Goal: Task Accomplishment & Management: Manage account settings

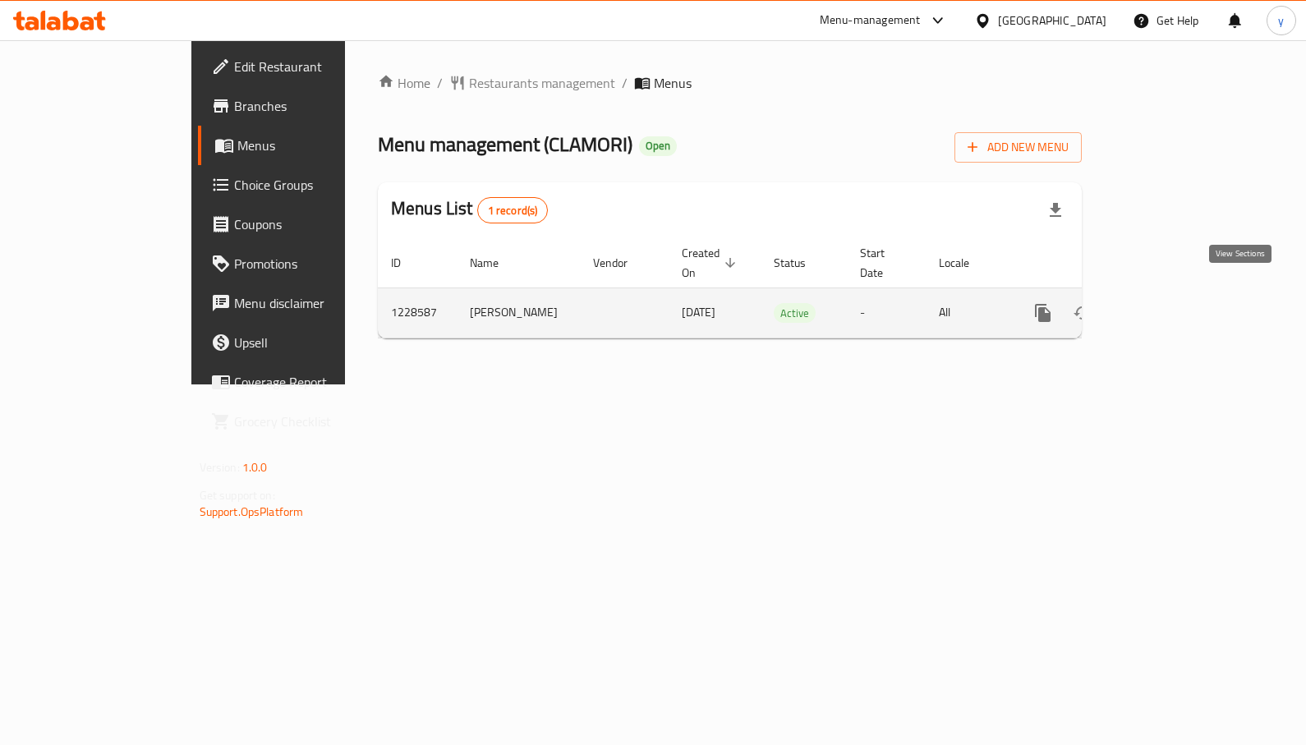
click at [1171, 303] on icon "enhanced table" at bounding box center [1162, 313] width 20 height 20
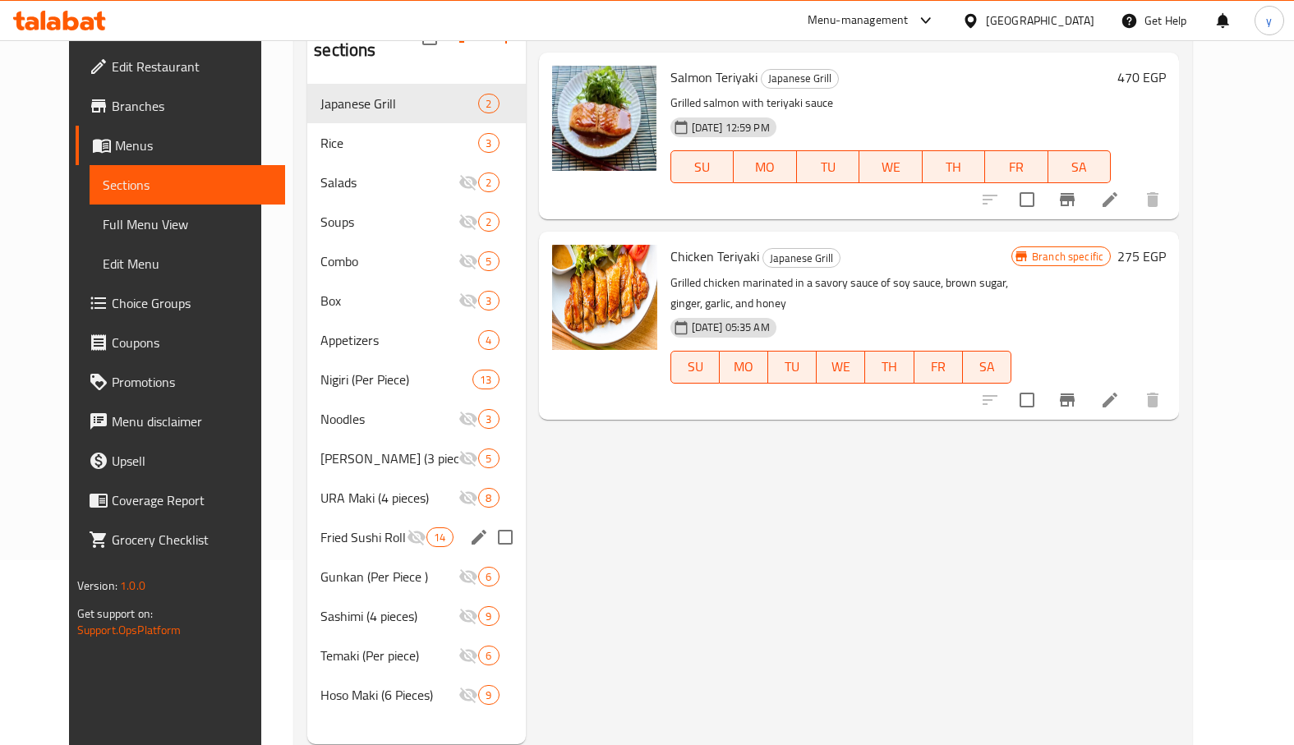
scroll to position [66, 0]
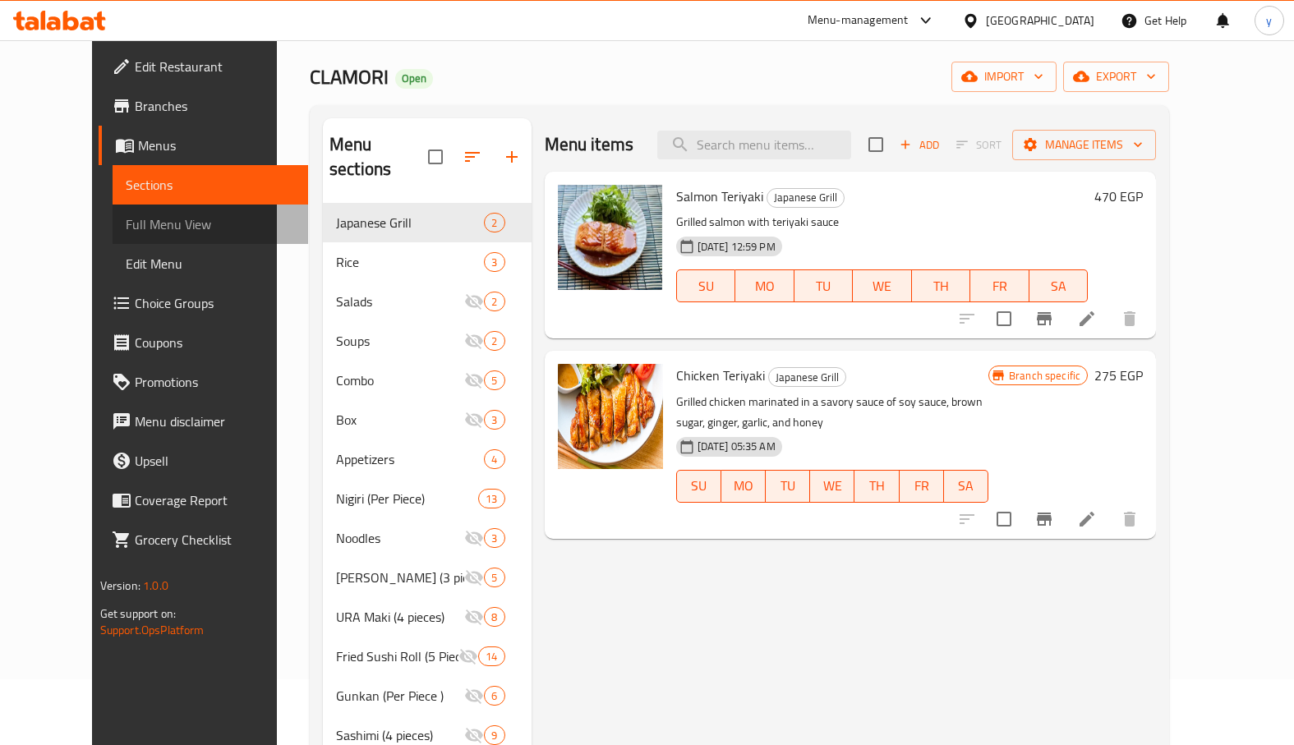
click at [126, 224] on span "Full Menu View" at bounding box center [210, 224] width 169 height 20
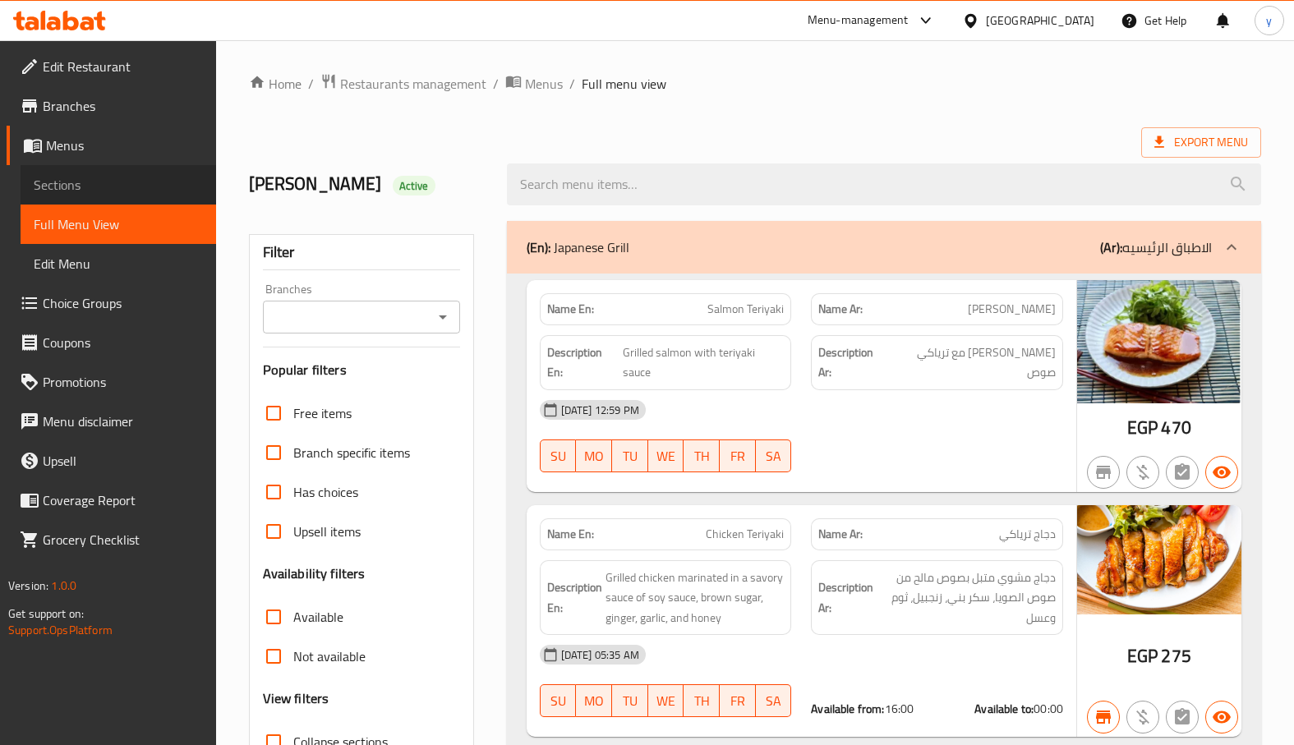
click at [122, 179] on span "Sections" at bounding box center [118, 185] width 169 height 20
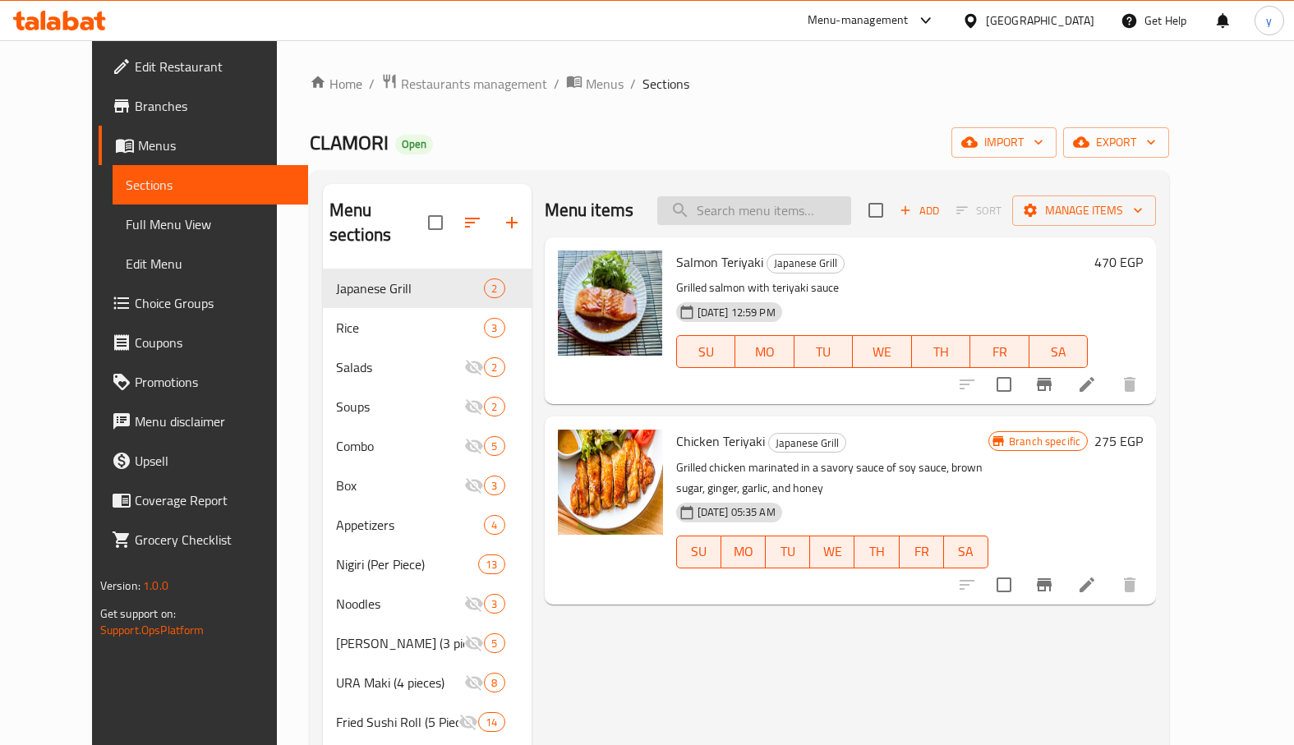
click at [851, 205] on input "search" at bounding box center [754, 210] width 194 height 29
paste input "Chicken Teriyaki"
type input "Chicken Teriyaki"
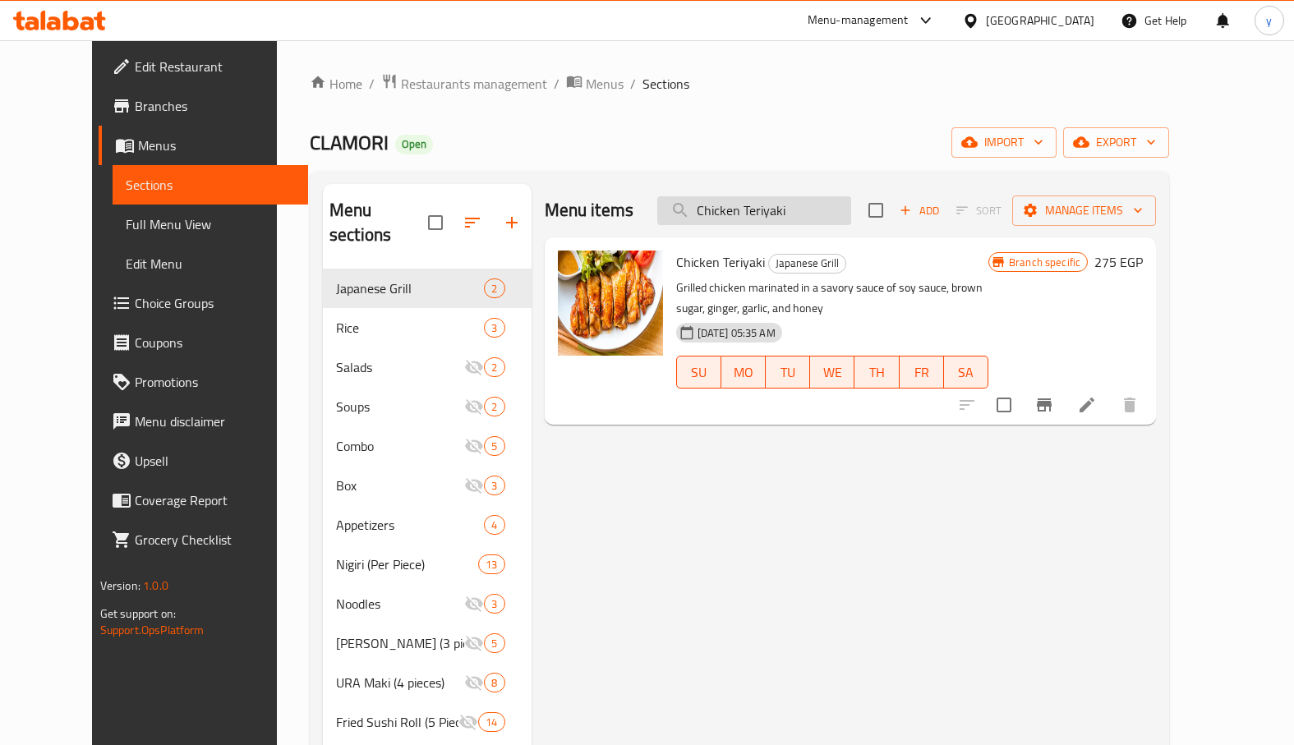
click at [831, 214] on input "Chicken Teriyaki" at bounding box center [754, 210] width 194 height 29
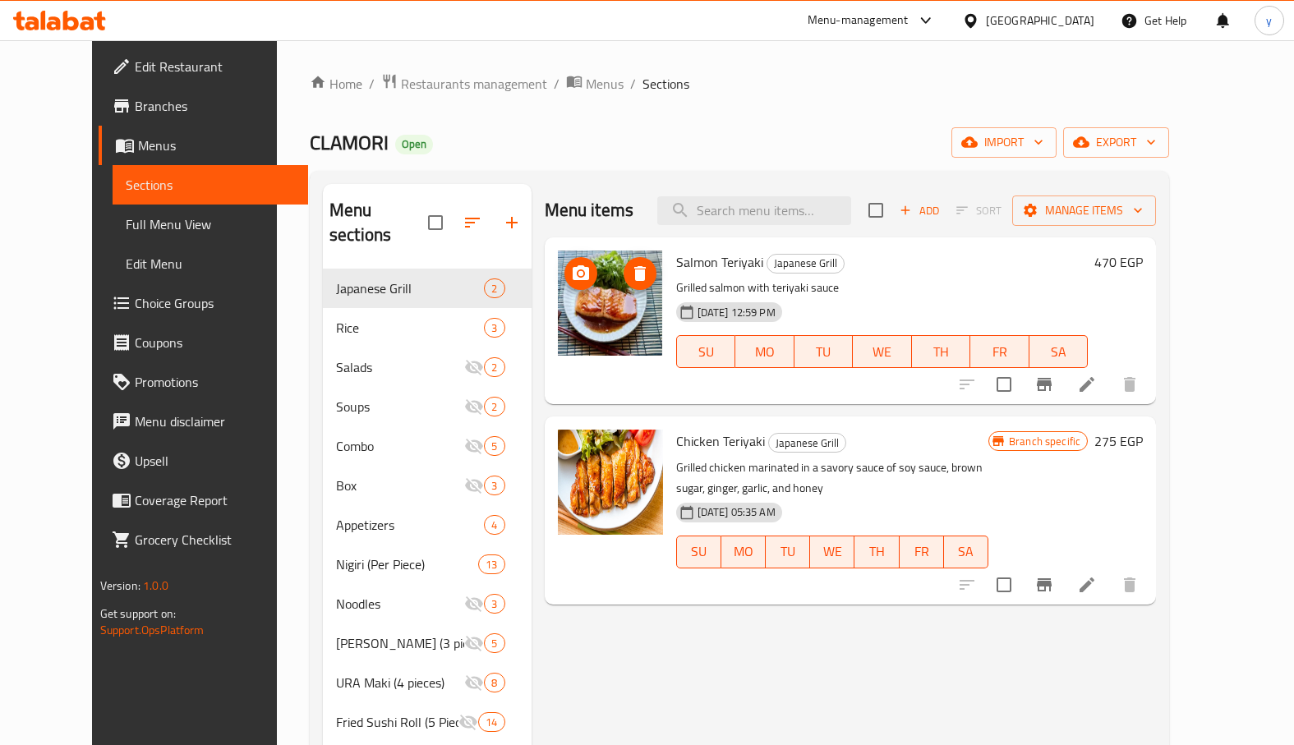
click at [601, 329] on img at bounding box center [610, 303] width 105 height 105
click at [1060, 302] on div "[DATE] 12:59 PM SU MO TU WE TH FR SA" at bounding box center [883, 340] width 426 height 89
click at [1110, 383] on li at bounding box center [1087, 385] width 46 height 30
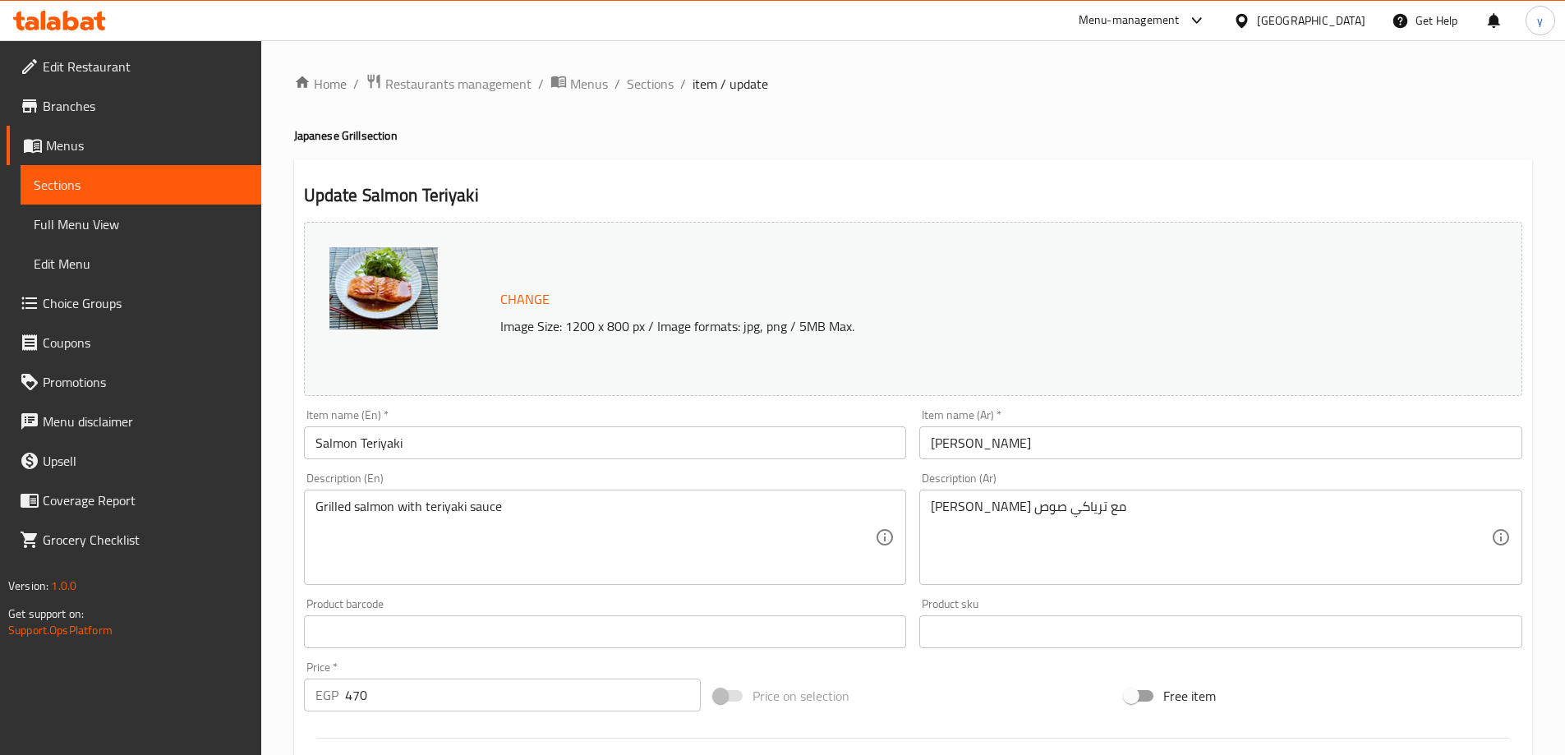
click at [67, 25] on icon at bounding box center [71, 21] width 16 height 20
